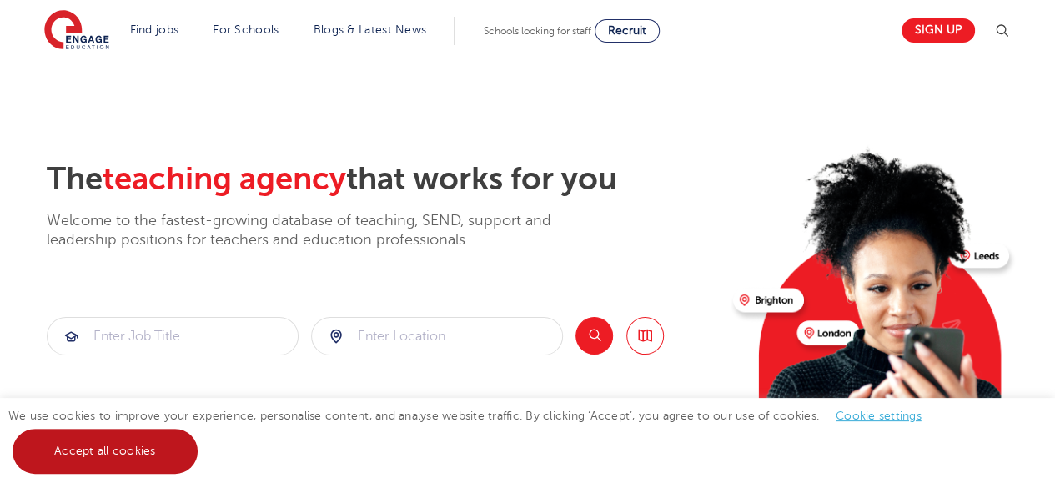
click at [141, 438] on link "Accept all cookies" at bounding box center [105, 451] width 185 height 45
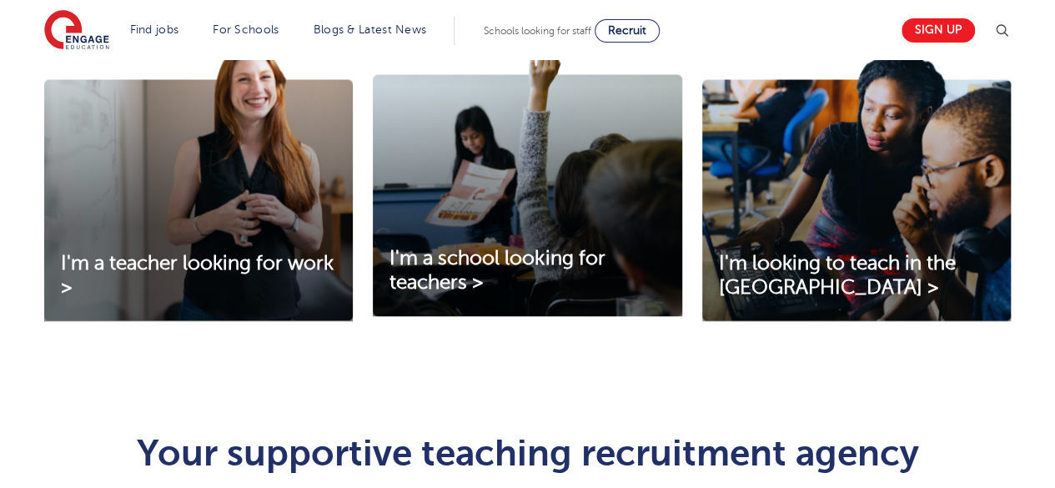
scroll to position [584, 0]
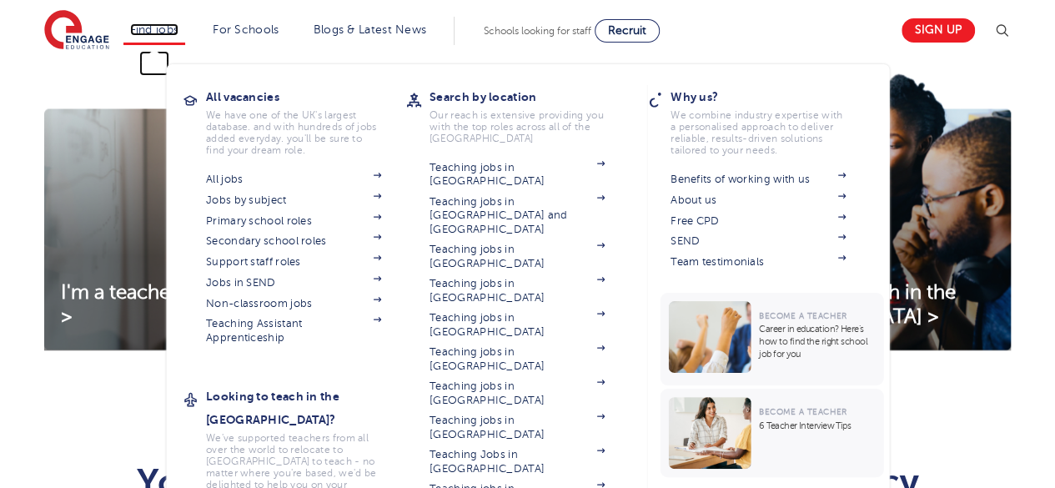
click at [151, 23] on link "Find jobs" at bounding box center [154, 29] width 49 height 13
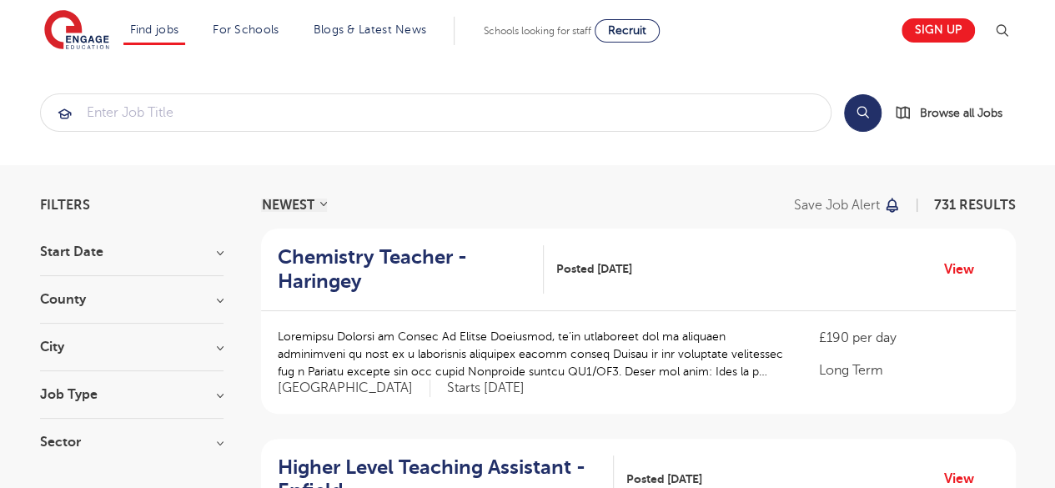
click at [132, 253] on h3 "Start Date" at bounding box center [131, 251] width 183 height 13
click at [130, 284] on label "September 151" at bounding box center [114, 286] width 98 height 22
click at [76, 284] on input "September 151" at bounding box center [70, 284] width 11 height 11
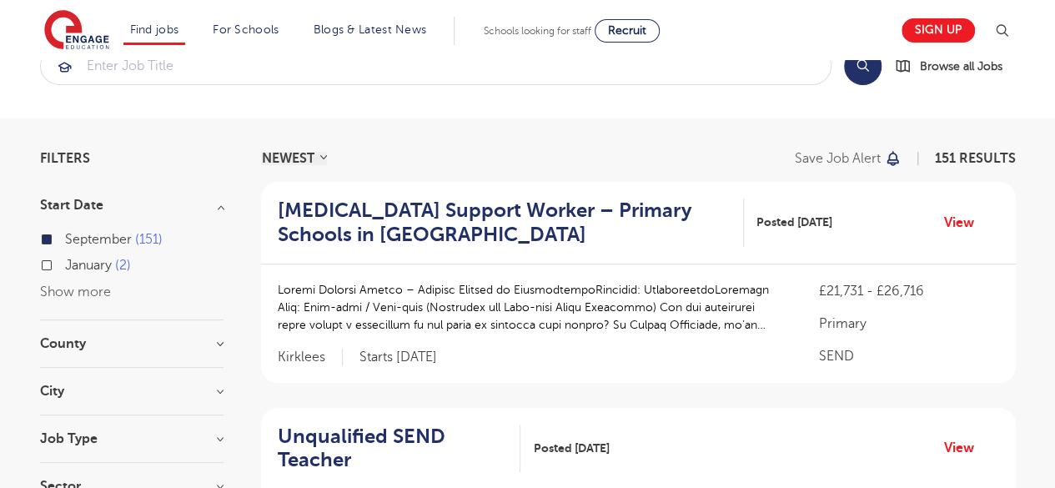
scroll to position [83, 0]
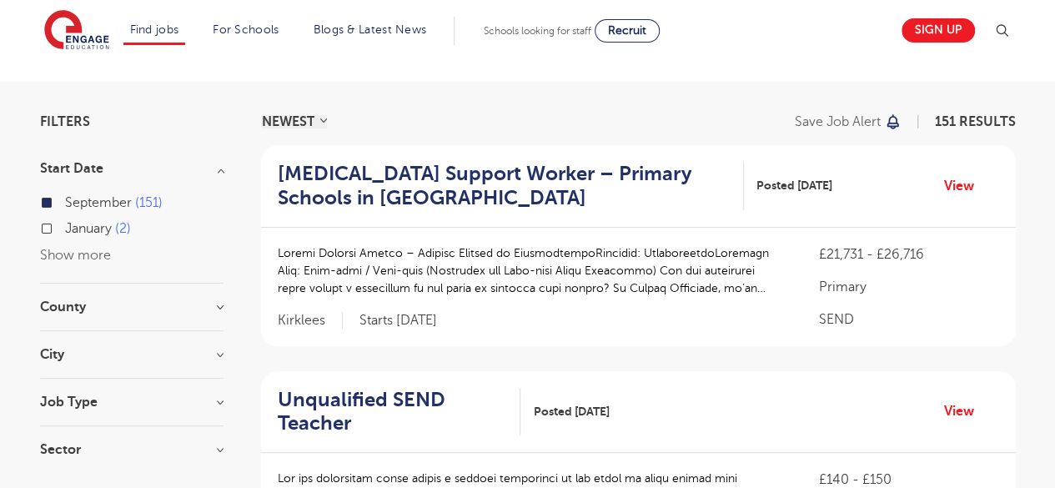
click at [208, 300] on h3 "County" at bounding box center [131, 306] width 183 height 13
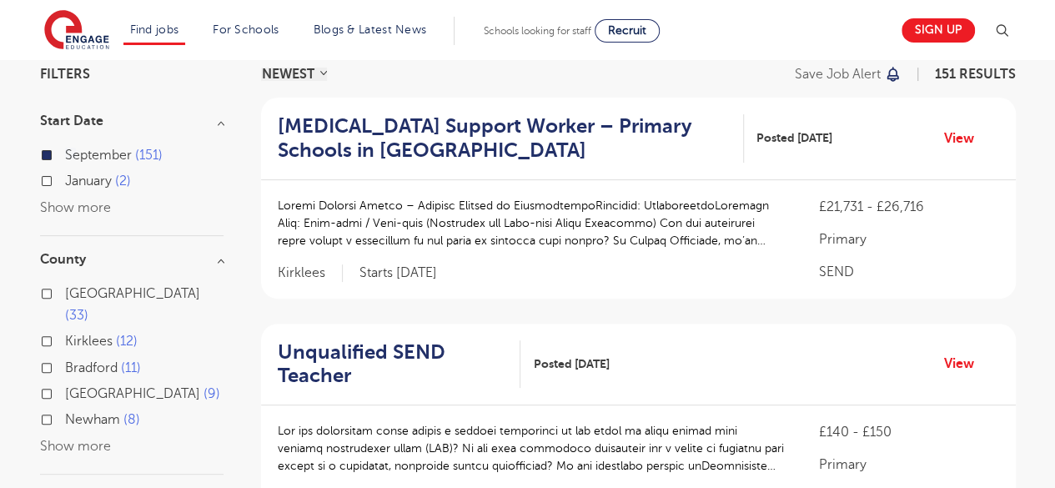
scroll to position [250, 0]
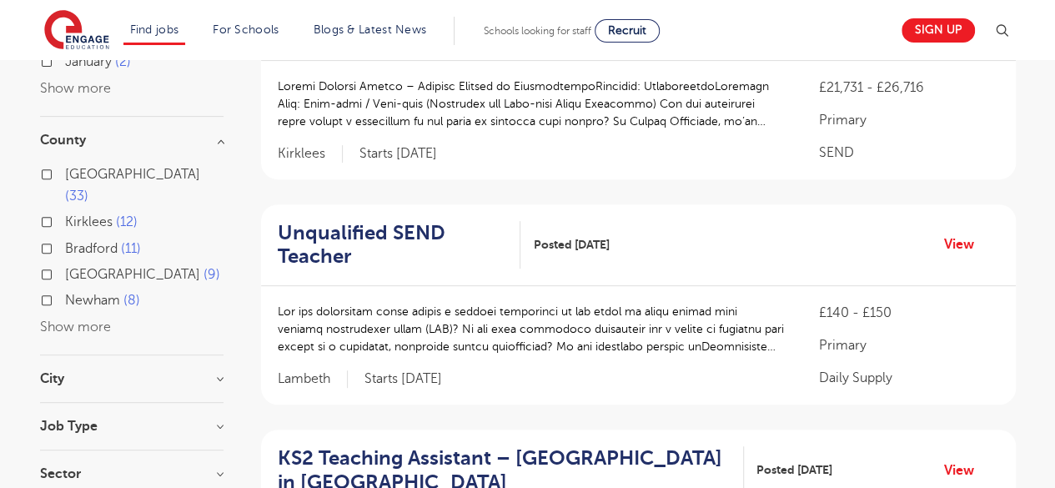
click at [73, 319] on button "Show more" at bounding box center [75, 326] width 71 height 15
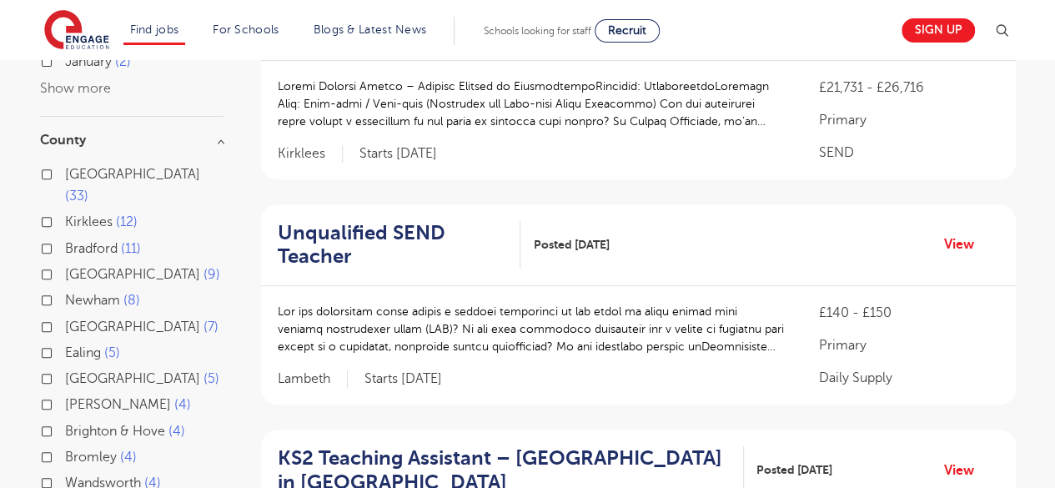
click at [65, 316] on label "West Sussex 7" at bounding box center [141, 327] width 153 height 22
click at [65, 319] on input "West Sussex 7" at bounding box center [70, 324] width 11 height 11
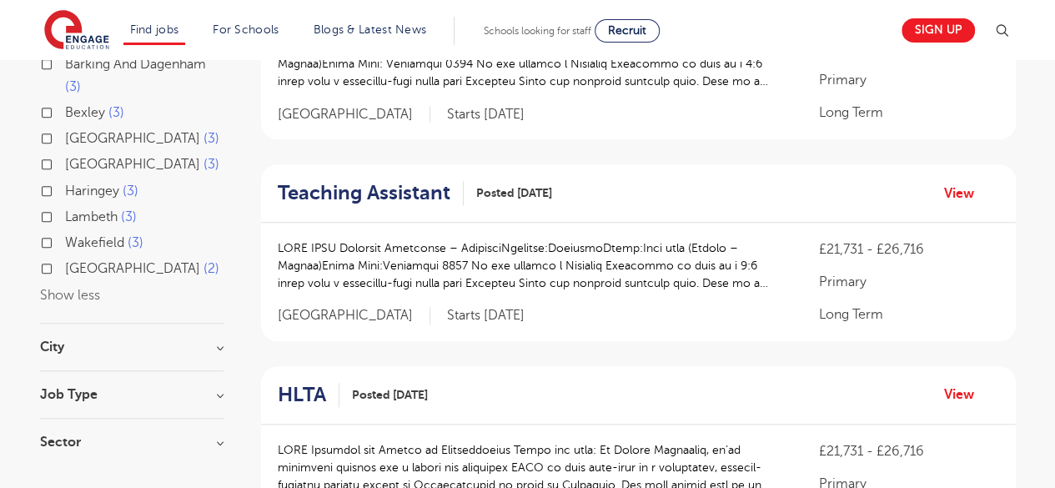
scroll to position [751, 0]
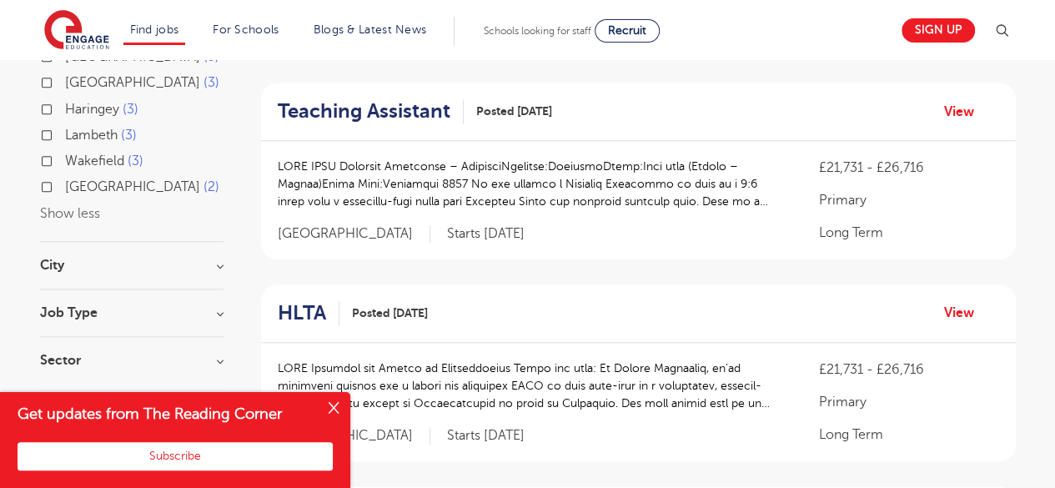
click at [215, 259] on h3 "City" at bounding box center [131, 265] width 183 height 13
click at [65, 289] on label "Arun 2" at bounding box center [89, 300] width 48 height 22
click at [65, 292] on input "Arun 2" at bounding box center [70, 297] width 11 height 11
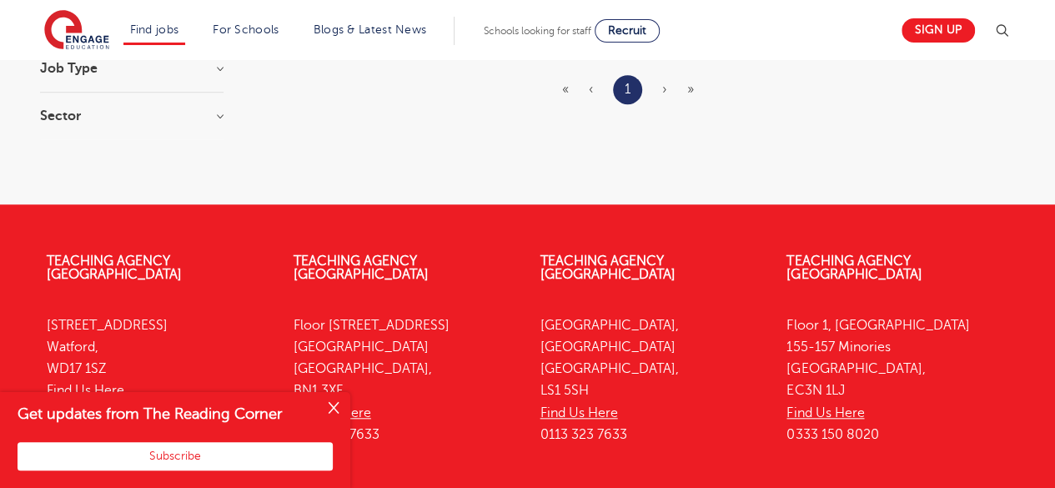
scroll to position [392, 0]
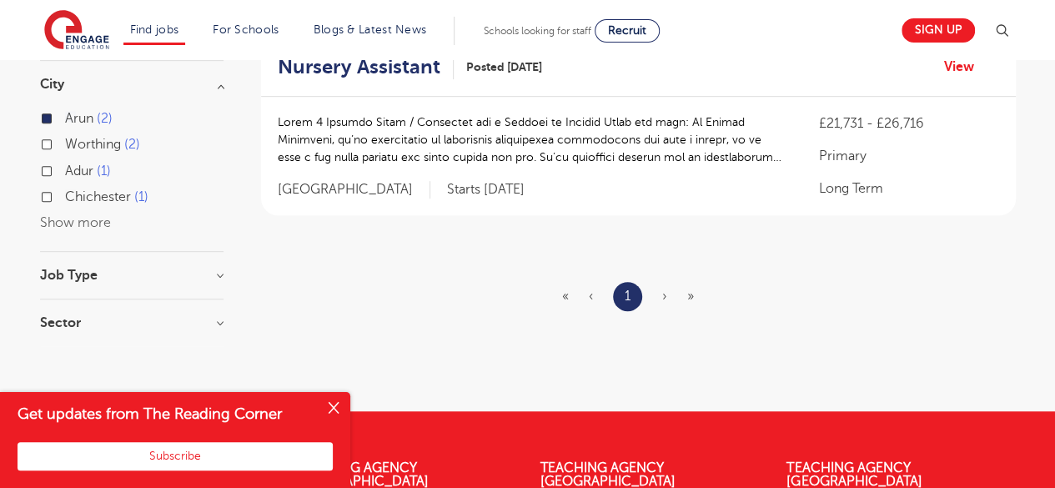
click at [65, 142] on label "Worthing 2" at bounding box center [102, 144] width 75 height 22
click at [65, 142] on input "Worthing 2" at bounding box center [70, 142] width 11 height 11
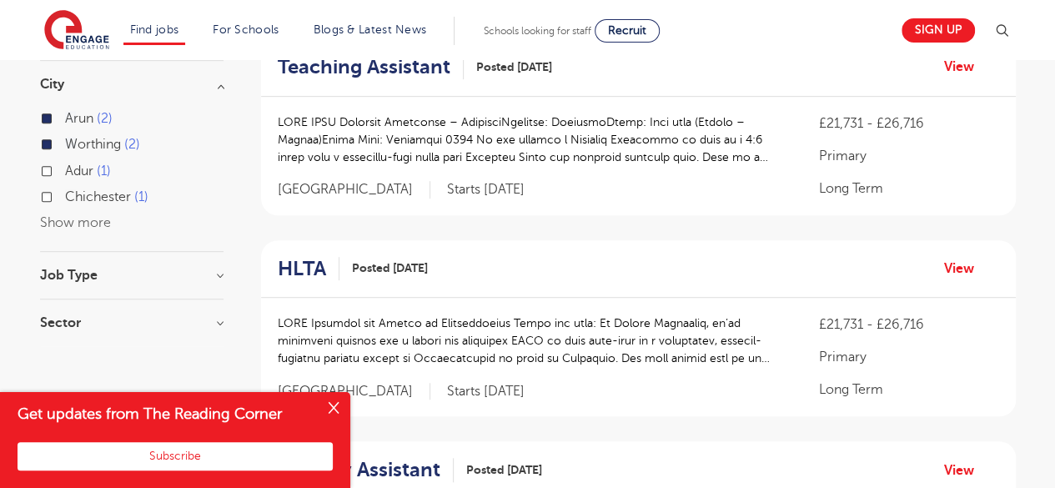
click at [65, 168] on label "Adur 1" at bounding box center [88, 171] width 46 height 22
click at [65, 168] on input "Adur 1" at bounding box center [70, 168] width 11 height 11
checkbox input "true"
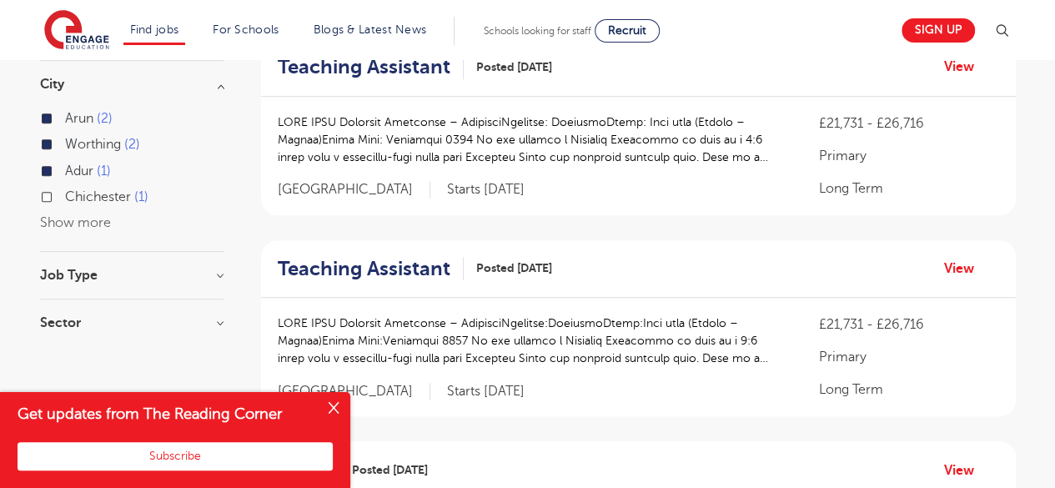
click at [65, 200] on label "Chichester 1" at bounding box center [106, 197] width 83 height 22
click at [65, 200] on input "Chichester 1" at bounding box center [70, 194] width 11 height 11
checkbox input "true"
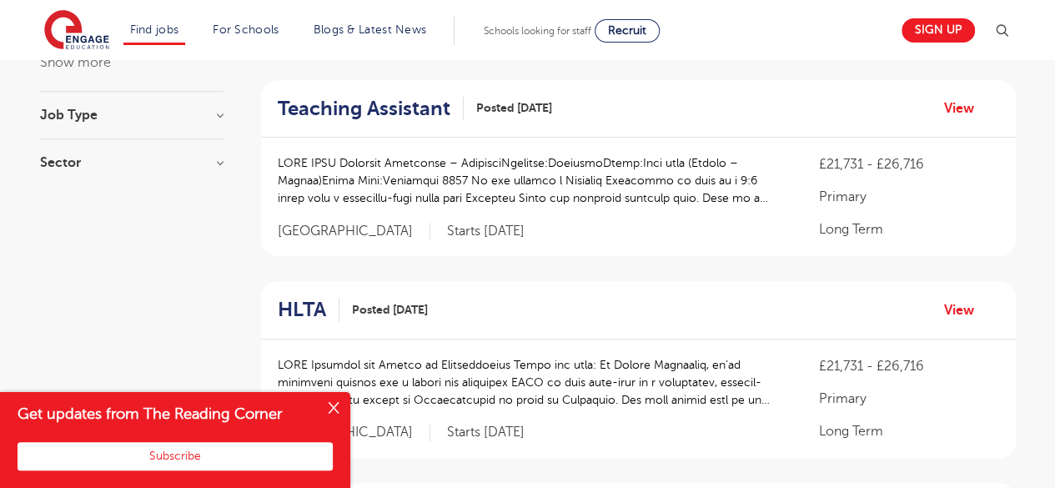
scroll to position [559, 0]
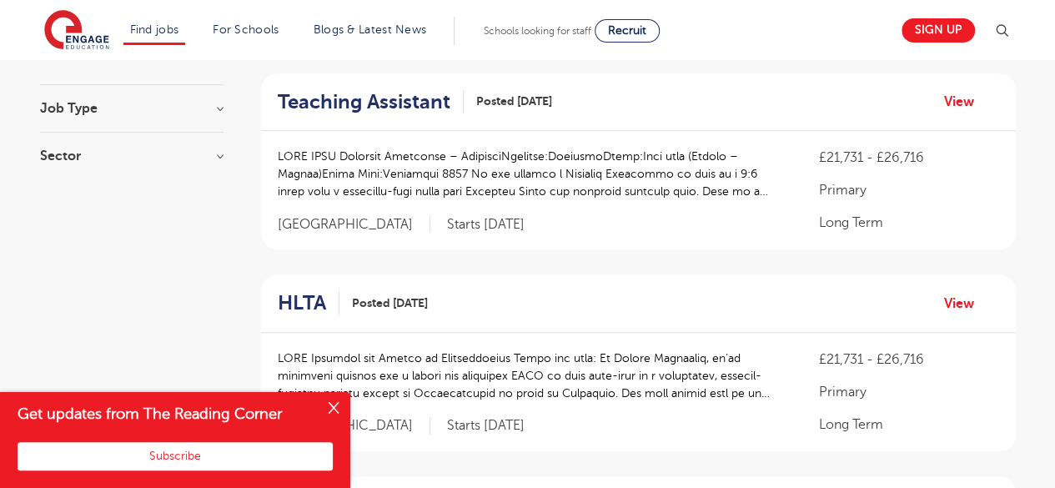
click at [221, 108] on h3 "Job Type" at bounding box center [131, 108] width 183 height 13
click at [65, 140] on label "Long Term 6" at bounding box center [107, 143] width 84 height 22
click at [65, 140] on input "Long Term 6" at bounding box center [70, 140] width 11 height 11
checkbox input "true"
click at [208, 194] on h3 "Sector" at bounding box center [131, 198] width 183 height 13
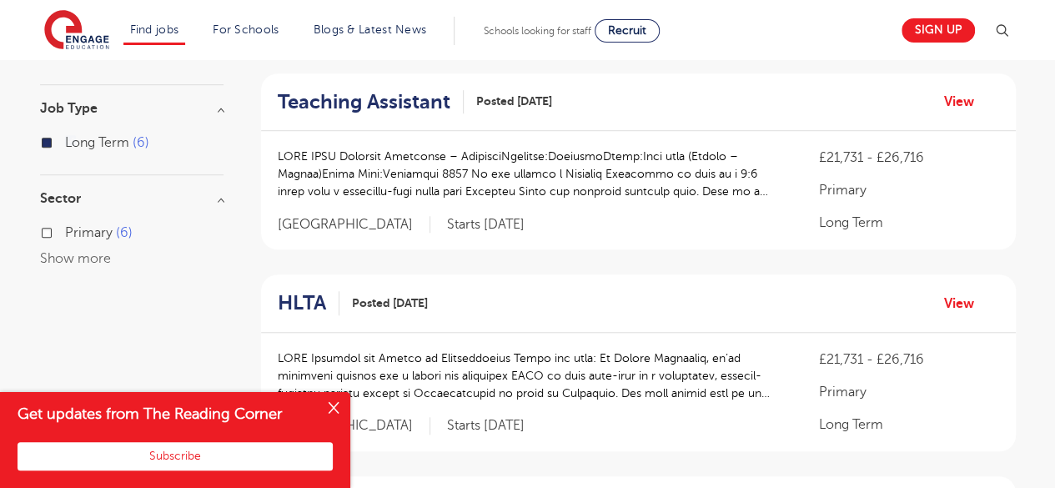
click at [65, 232] on label "Primary 6" at bounding box center [99, 233] width 68 height 22
click at [65, 232] on input "Primary 6" at bounding box center [70, 230] width 11 height 11
checkbox input "true"
click at [335, 406] on button "Close" at bounding box center [333, 408] width 33 height 33
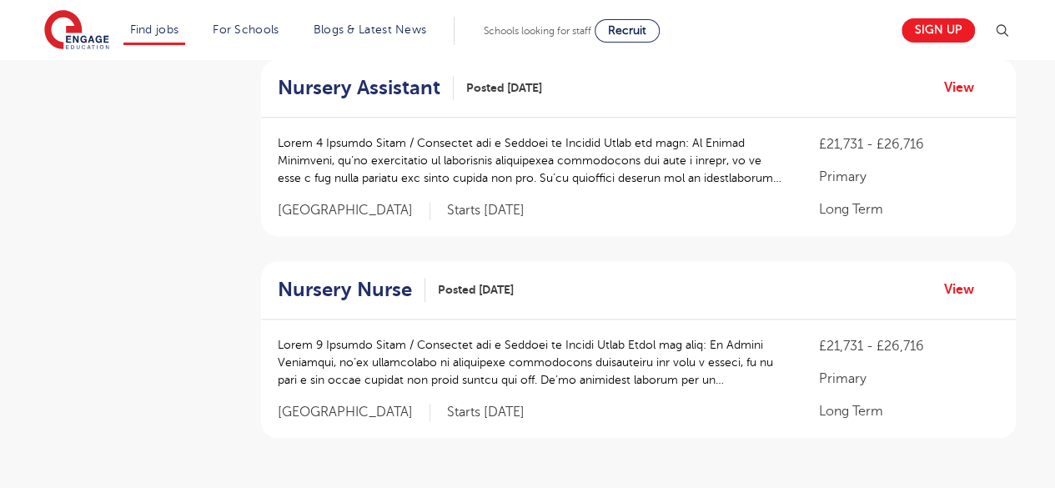
scroll to position [1226, 0]
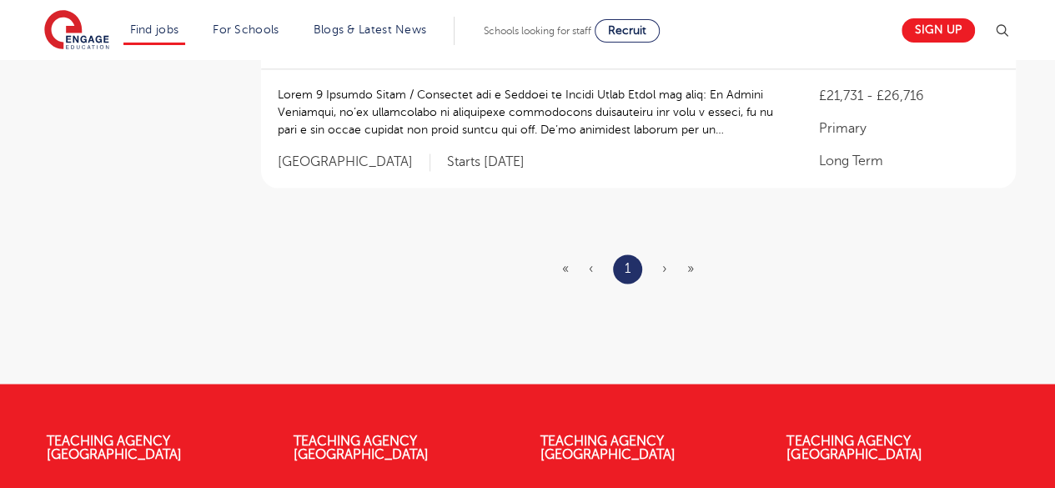
click at [664, 264] on span "›" at bounding box center [664, 268] width 5 height 15
